Goal: Task Accomplishment & Management: Use online tool/utility

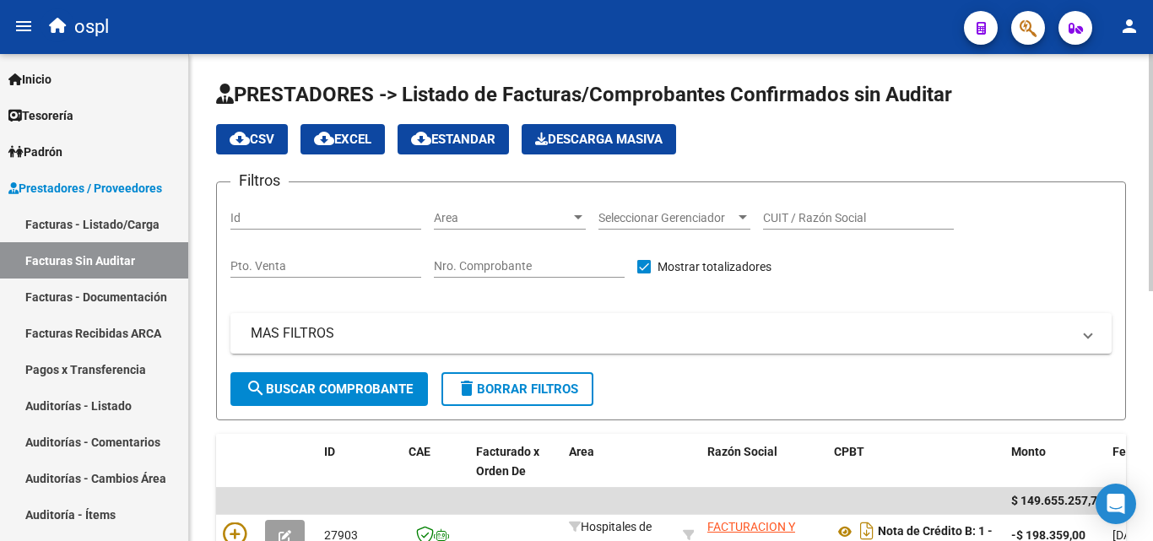
click at [490, 215] on span "Area" at bounding box center [502, 218] width 137 height 14
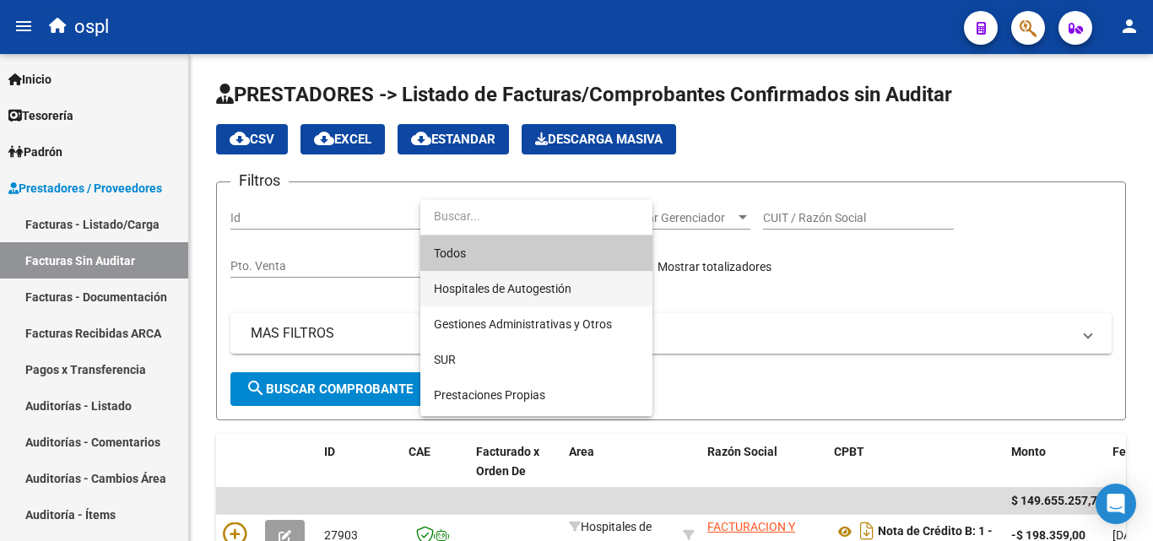
click at [499, 279] on span "Hospitales de Autogestión" at bounding box center [536, 288] width 205 height 35
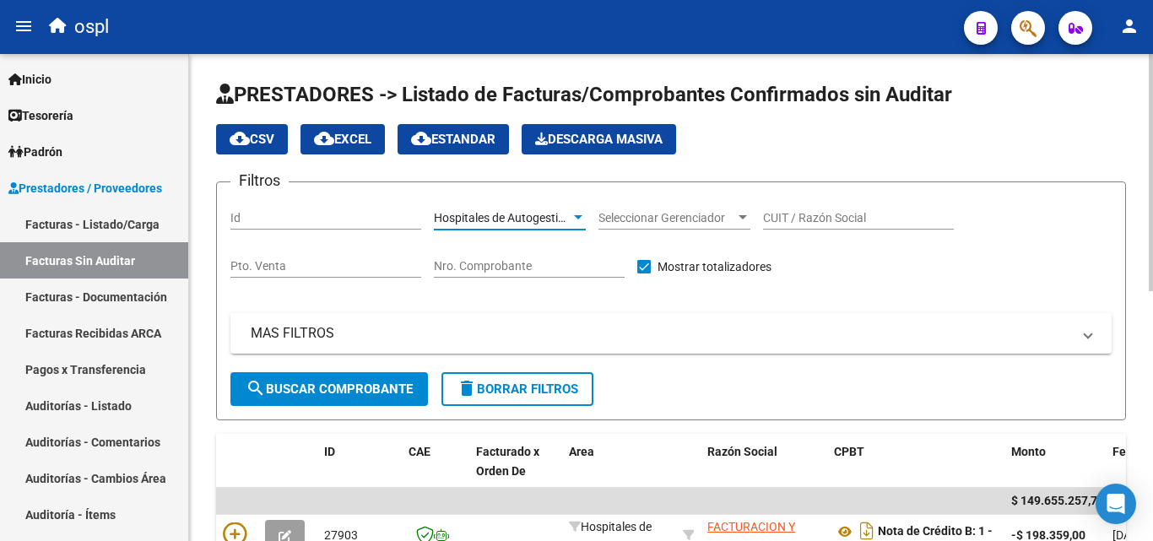
click at [366, 383] on span "search Buscar Comprobante" at bounding box center [329, 389] width 167 height 15
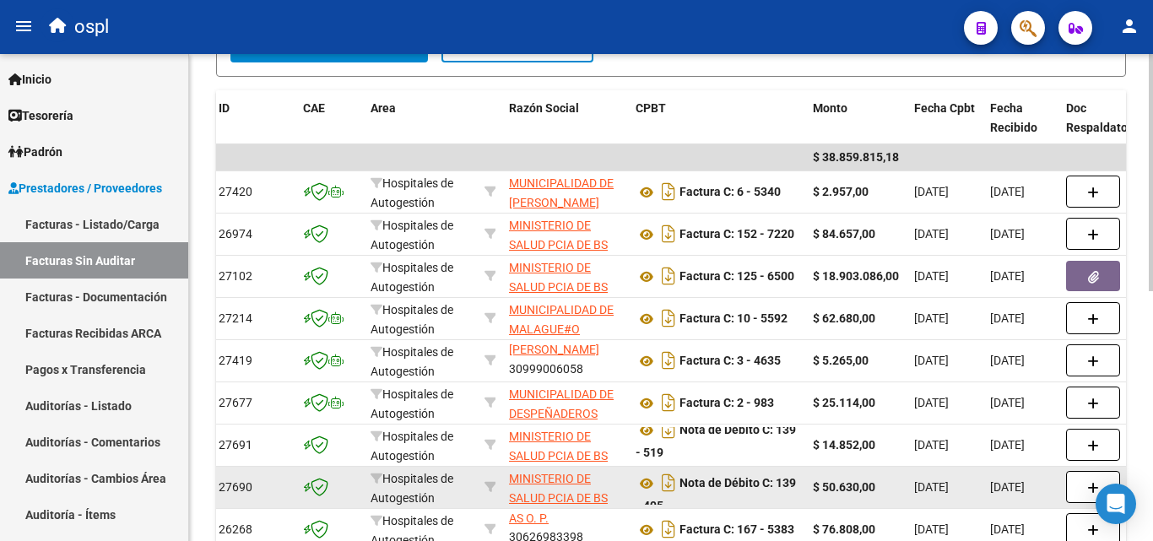
scroll to position [343, 0]
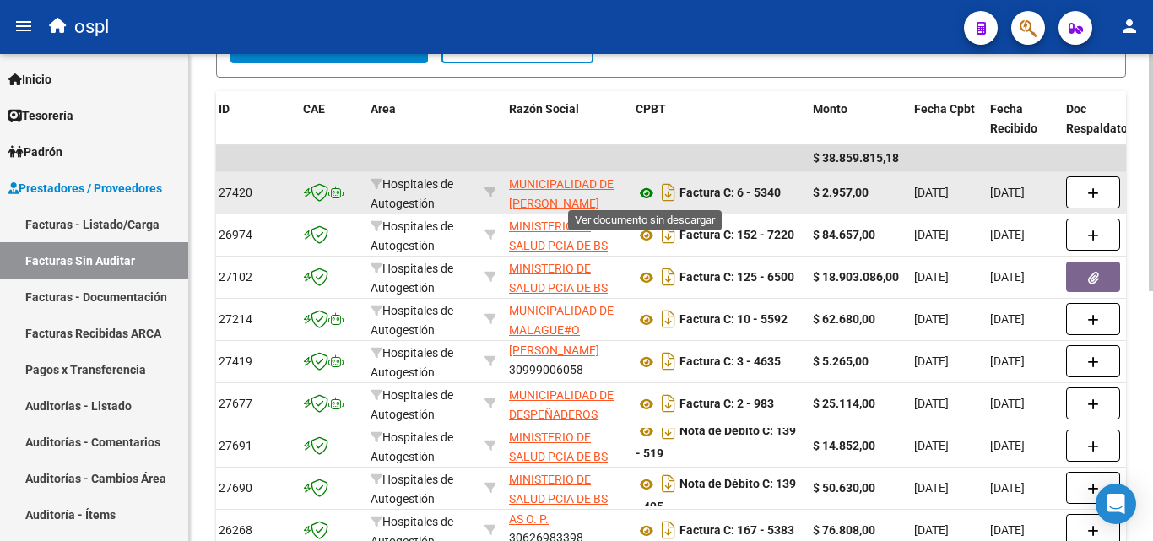
click at [647, 195] on icon at bounding box center [647, 193] width 22 height 20
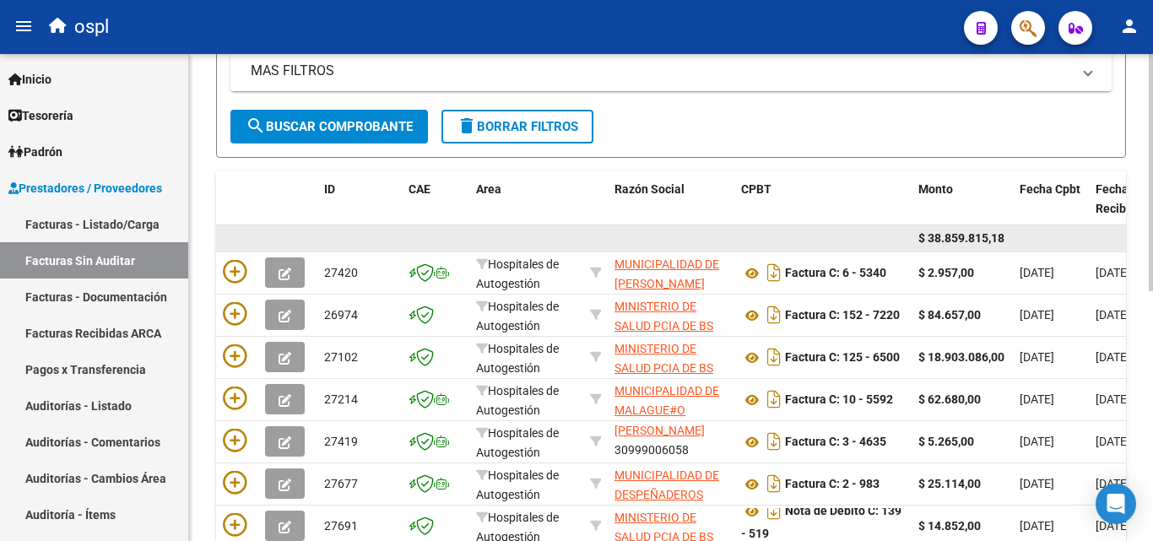
scroll to position [258, 0]
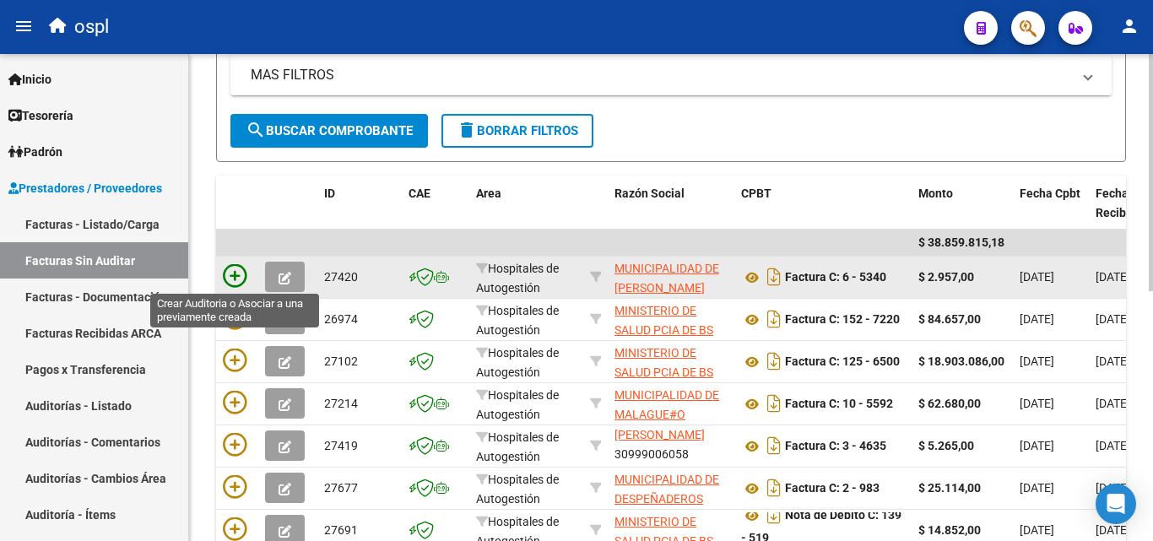
click at [240, 270] on icon at bounding box center [235, 276] width 24 height 24
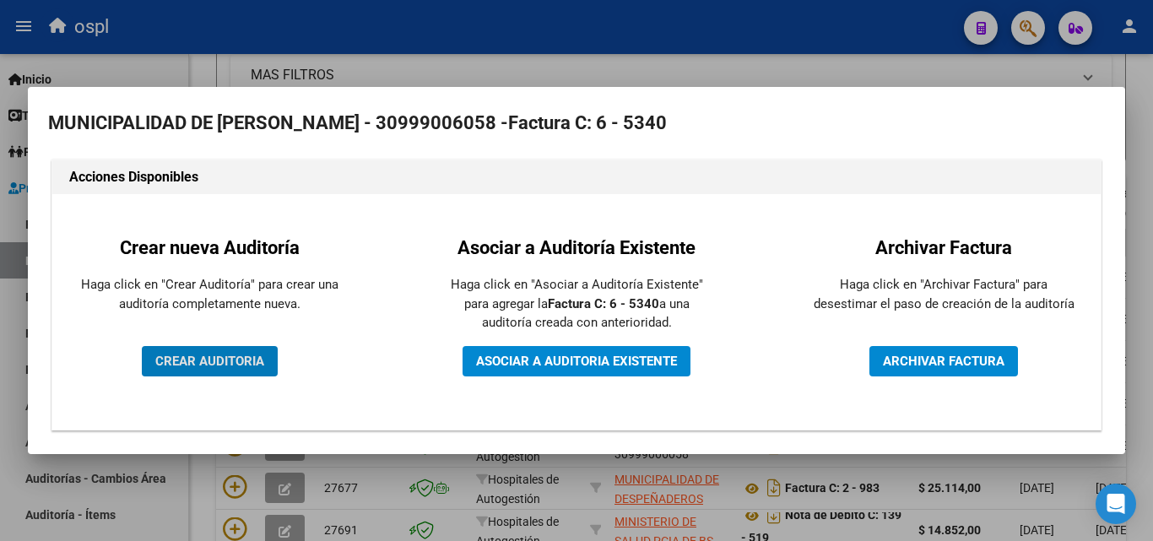
click at [224, 360] on span "CREAR AUDITORIA" at bounding box center [209, 361] width 109 height 15
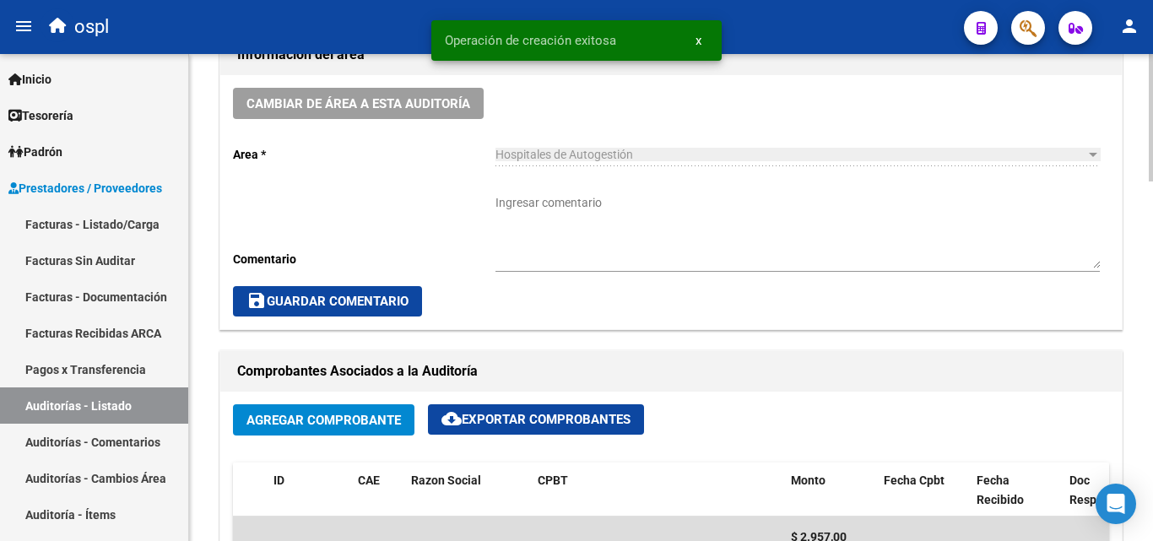
scroll to position [422, 0]
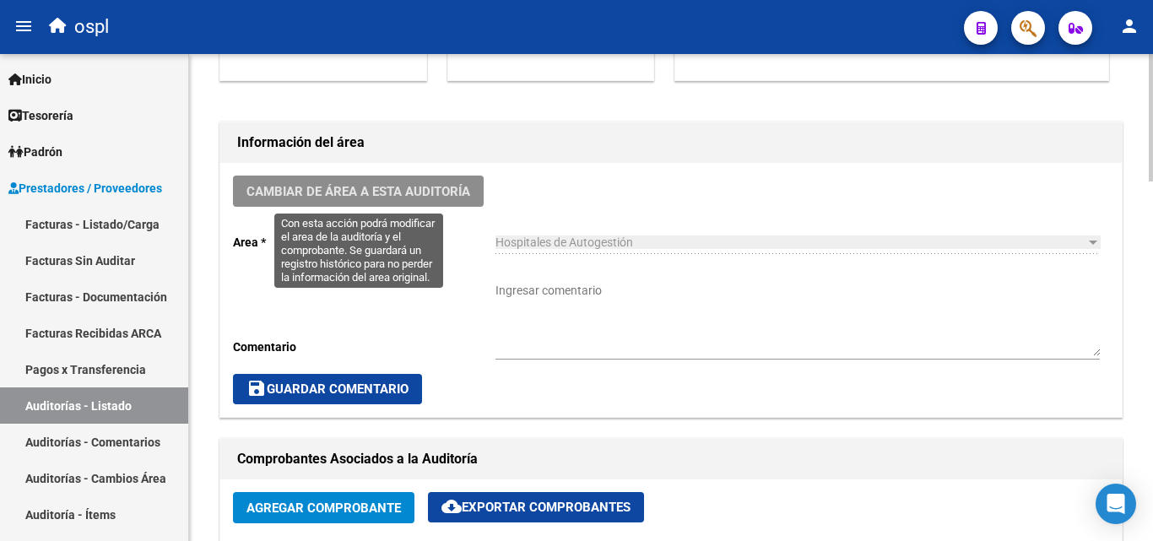
click at [452, 201] on button "Cambiar de área a esta auditoría" at bounding box center [358, 191] width 251 height 31
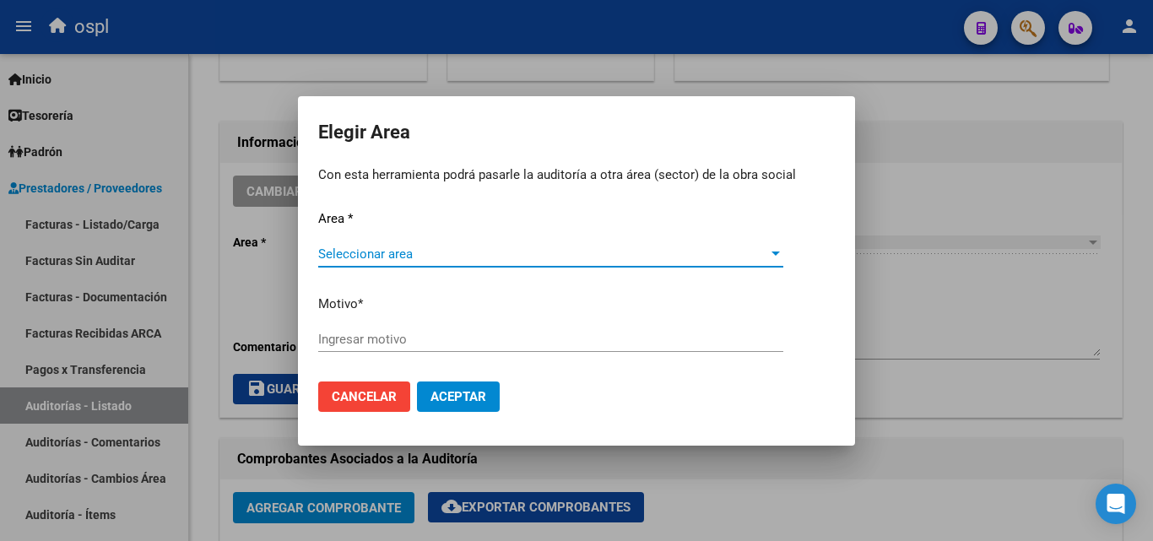
click at [424, 259] on span "Seleccionar area" at bounding box center [543, 254] width 450 height 15
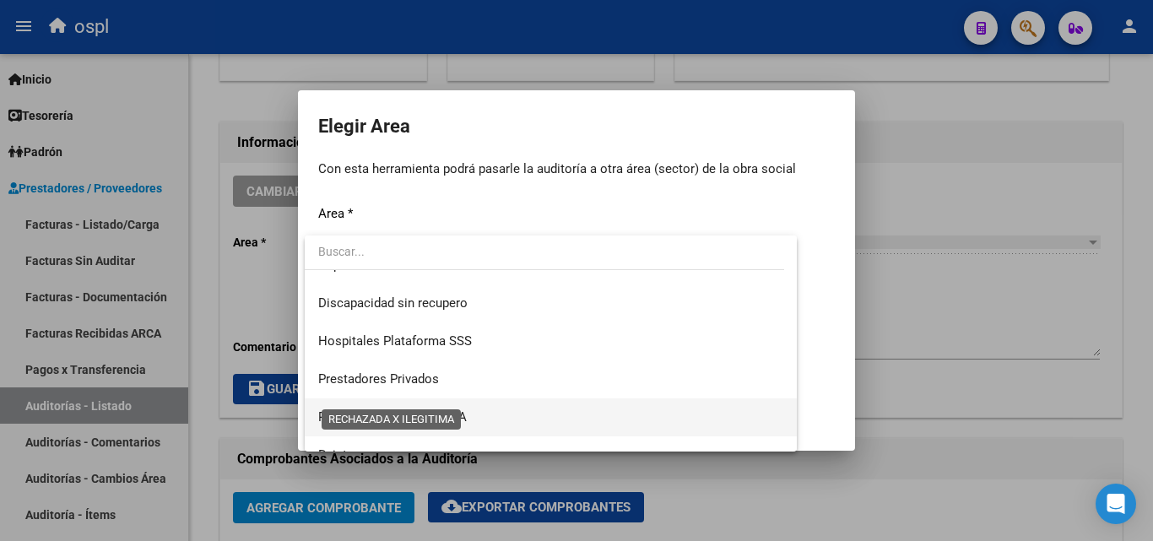
scroll to position [202, 0]
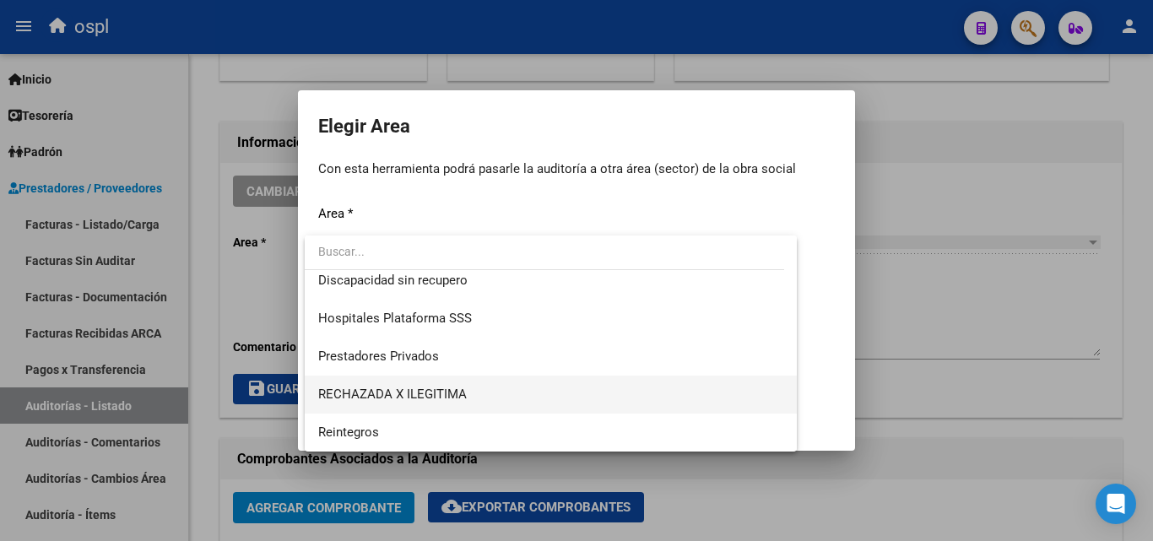
click at [452, 385] on span "RECHAZADA X ILEGITIMA" at bounding box center [550, 395] width 465 height 38
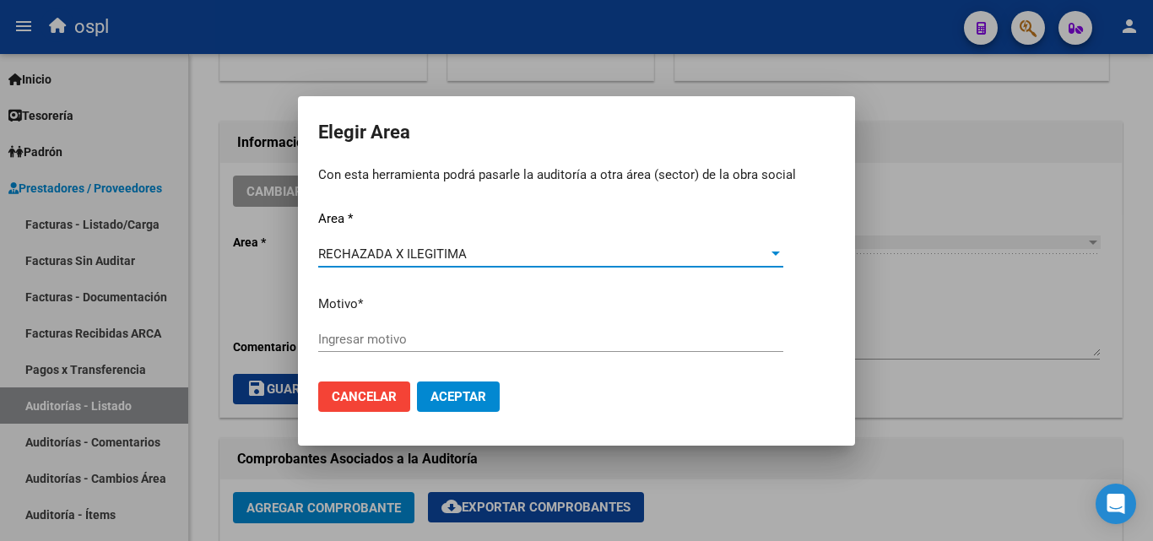
click at [365, 333] on input "Ingresar motivo" at bounding box center [550, 339] width 465 height 15
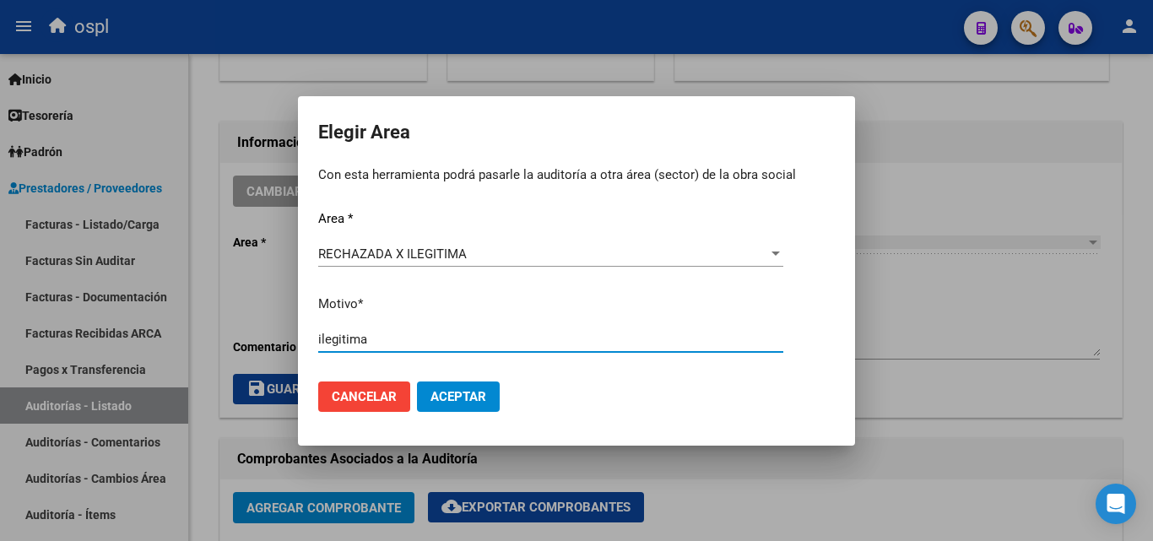
type input "ilegitima"
click at [472, 389] on span "Aceptar" at bounding box center [459, 396] width 56 height 15
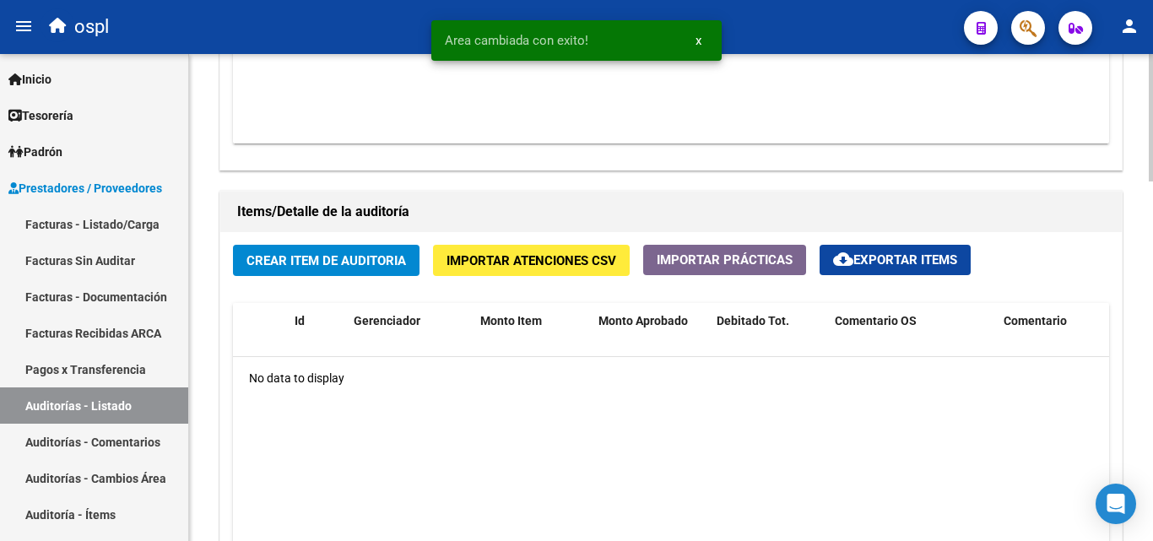
scroll to position [1097, 0]
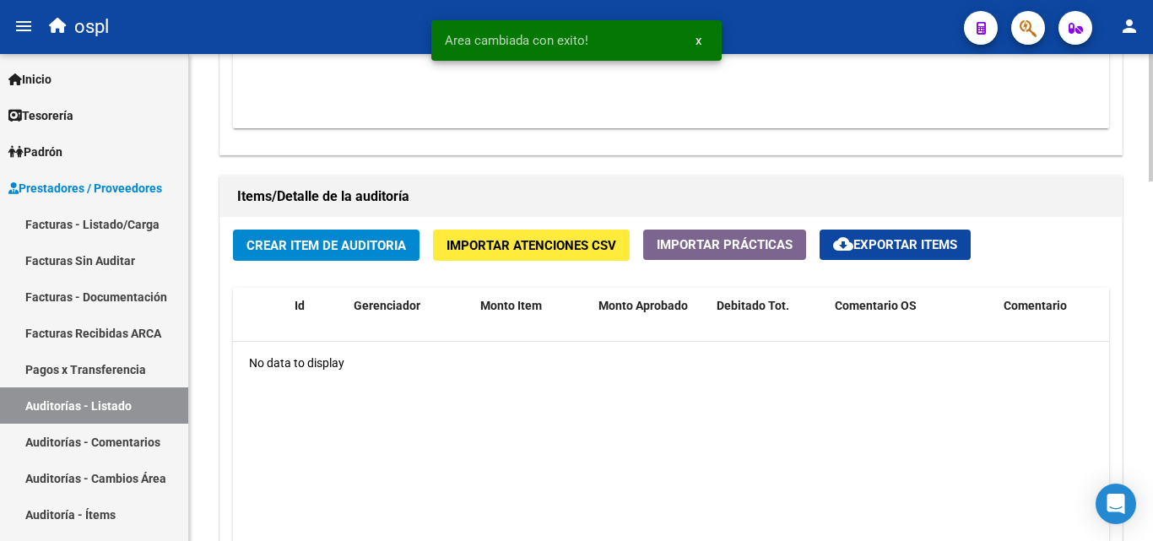
click at [306, 251] on span "Crear Item de Auditoria" at bounding box center [327, 245] width 160 height 15
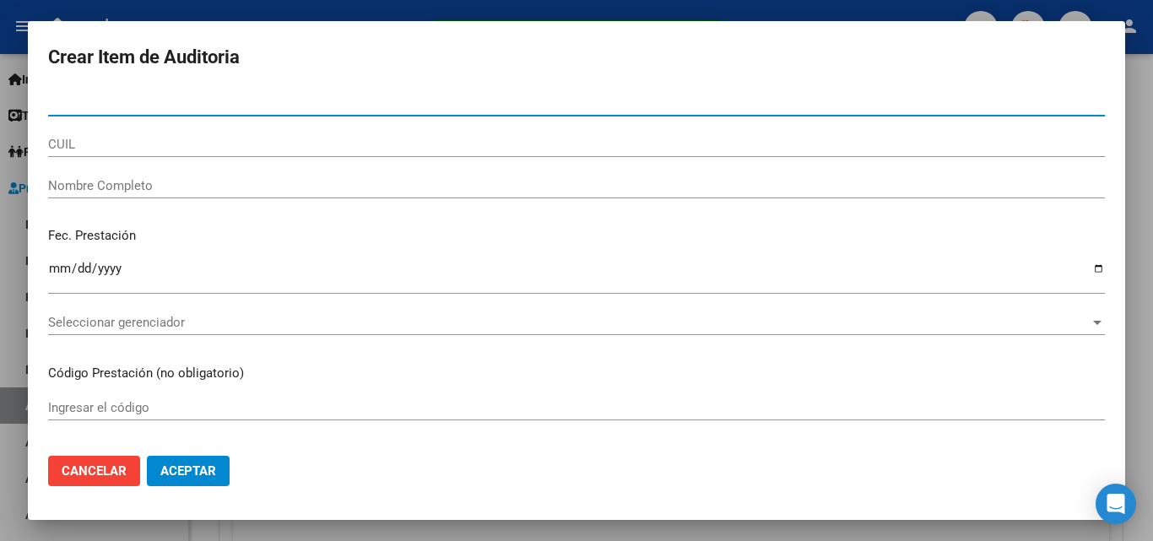
click at [191, 190] on input "Nombre Completo" at bounding box center [576, 185] width 1057 height 15
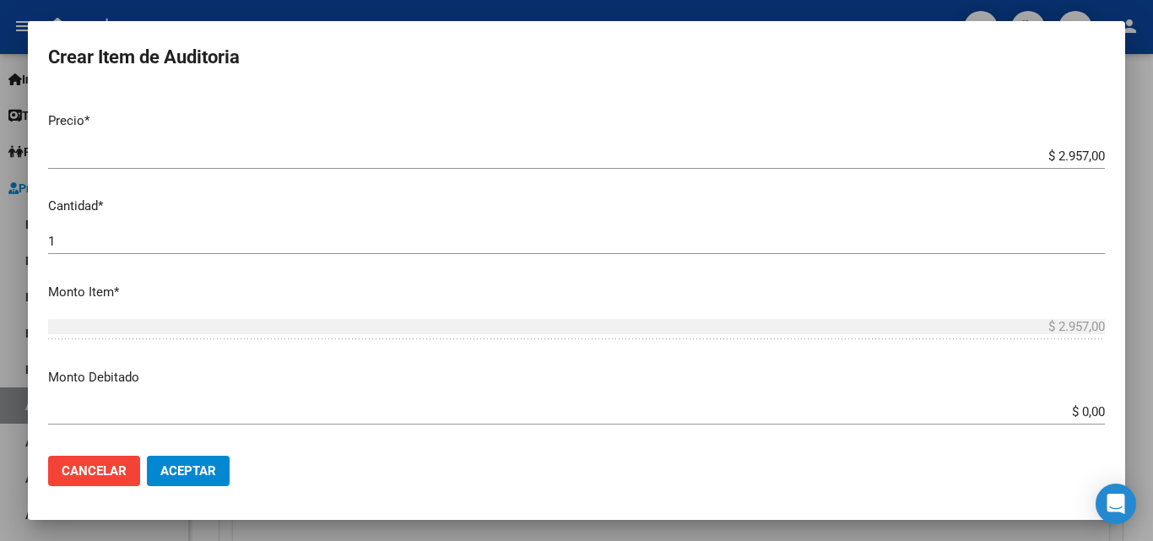
scroll to position [422, 0]
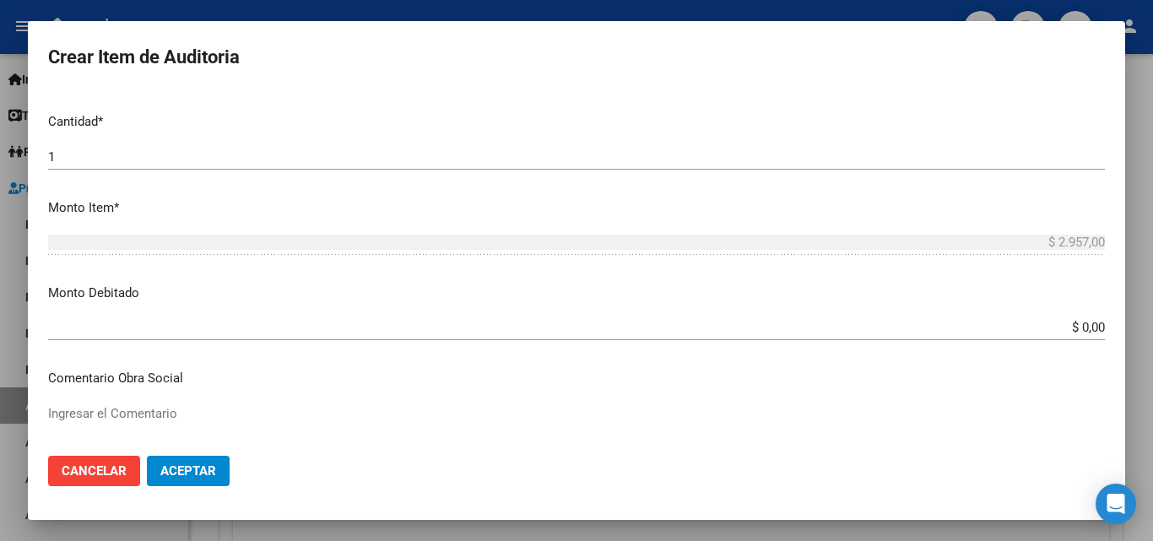
type input "todos"
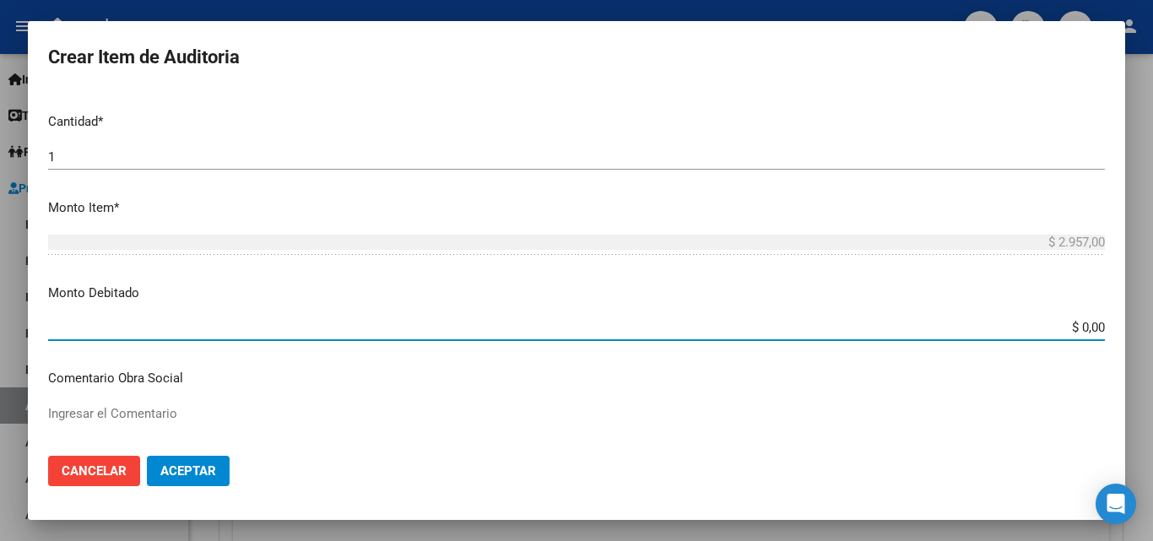
drag, startPoint x: 1049, startPoint y: 331, endPoint x: 1148, endPoint y: 328, distance: 98.8
click at [1148, 328] on div "Crear Item de Auditoria Nro Documento CUIL todos Nombre Completo Fec. Prestació…" at bounding box center [576, 270] width 1153 height 541
type input "$ 2.957,00"
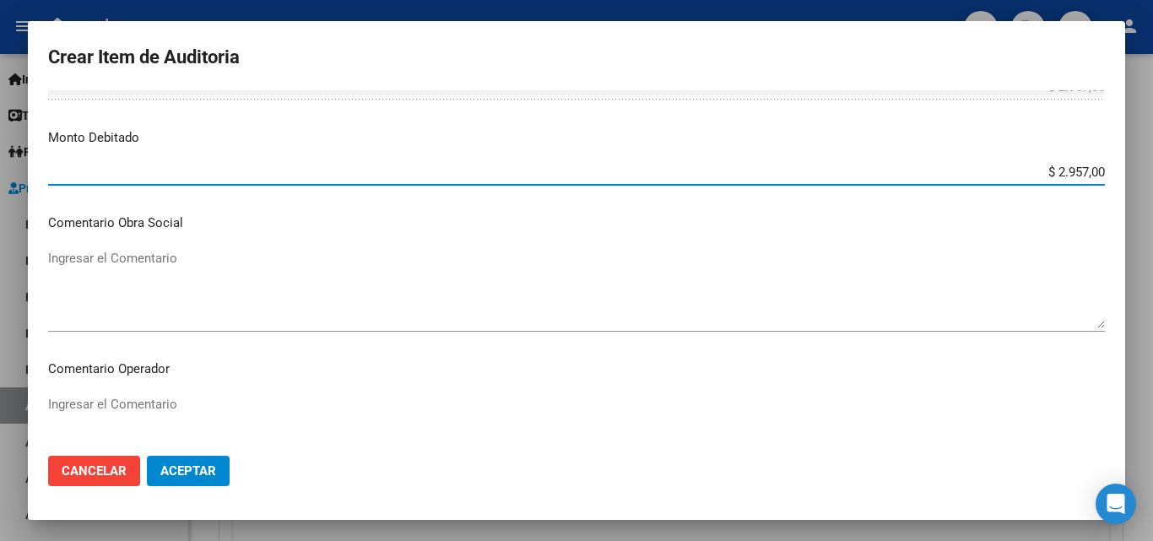
scroll to position [591, 0]
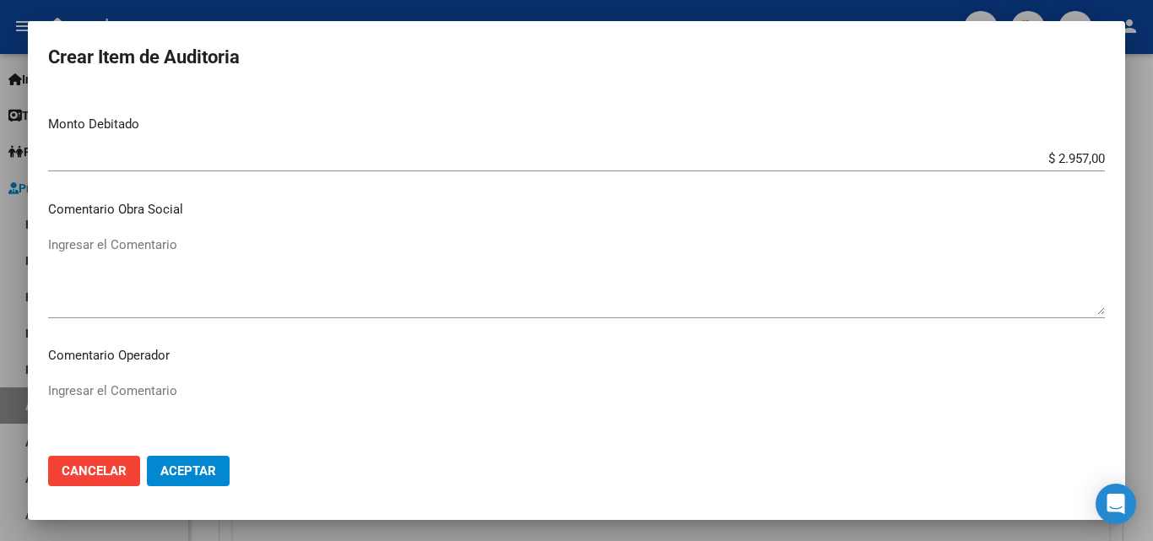
click at [178, 379] on div "Ingresar el Comentario" at bounding box center [576, 421] width 1057 height 86
click at [174, 390] on textarea "Ingresar el Comentario" at bounding box center [576, 421] width 1057 height 79
type textarea "rechazada por ilegitima - no posee dni del afiliado que constate atención medic…"
click at [212, 473] on span "Aceptar" at bounding box center [188, 470] width 56 height 15
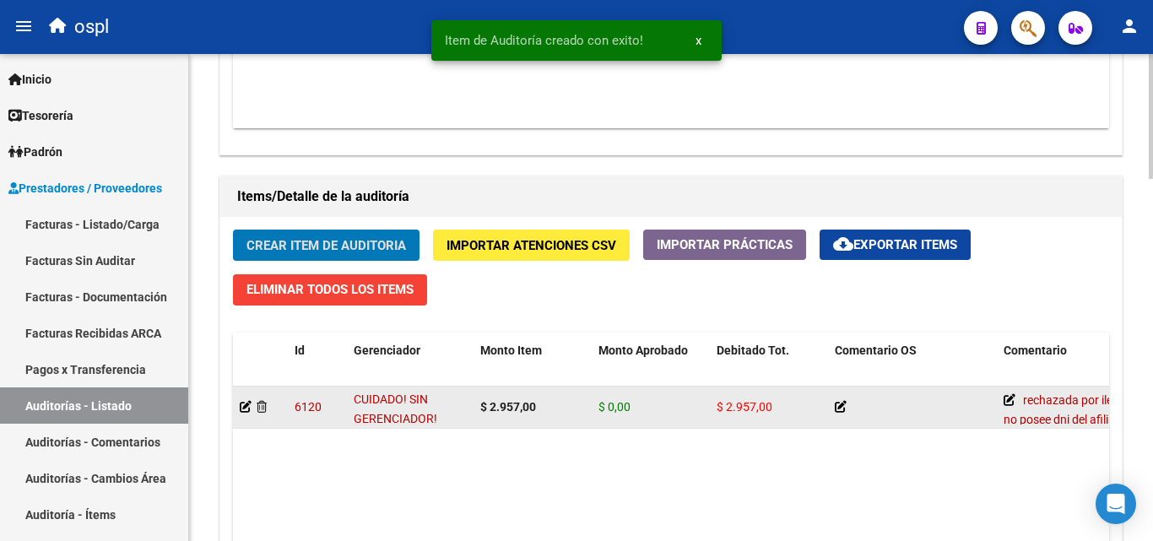
scroll to position [1098, 0]
